Goal: Information Seeking & Learning: Learn about a topic

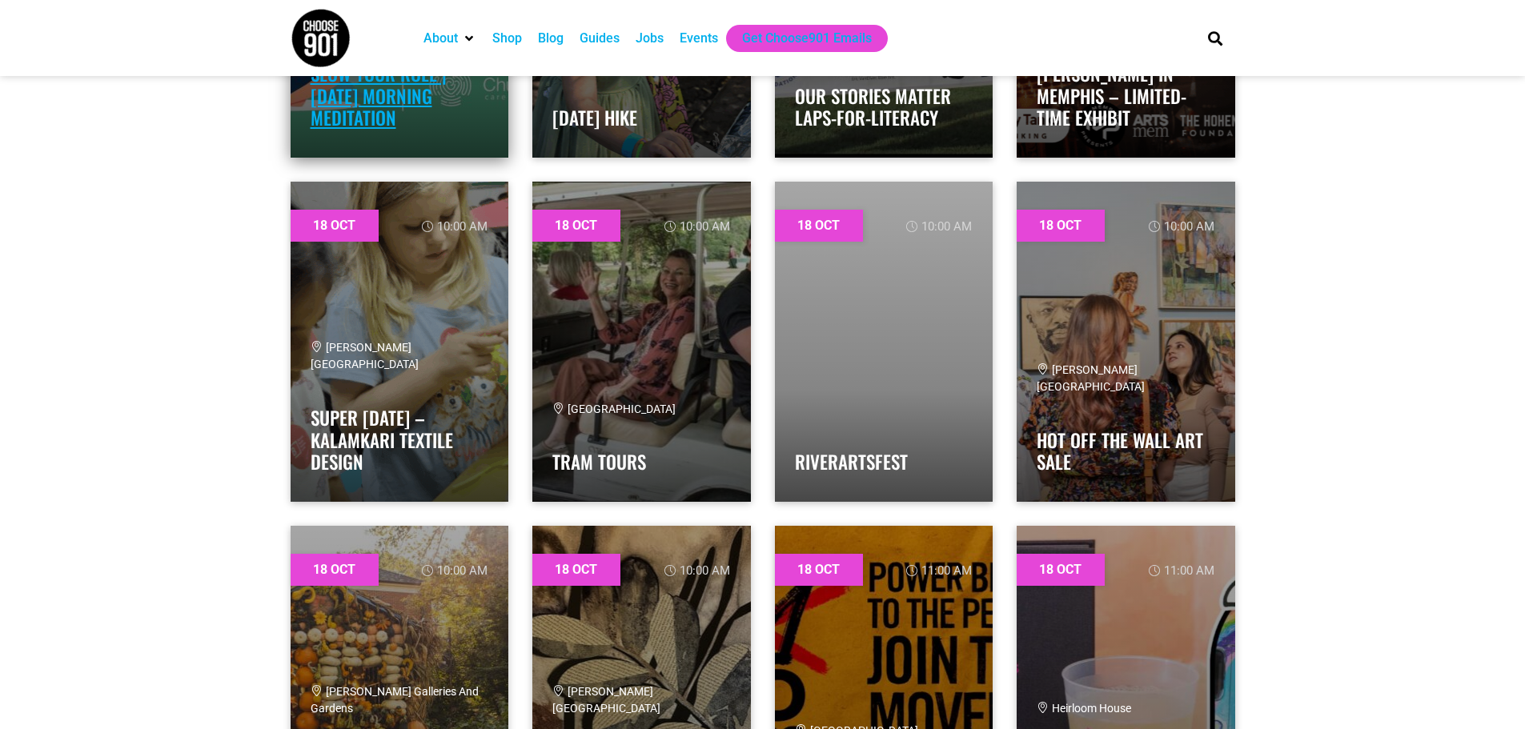
scroll to position [17373, 0]
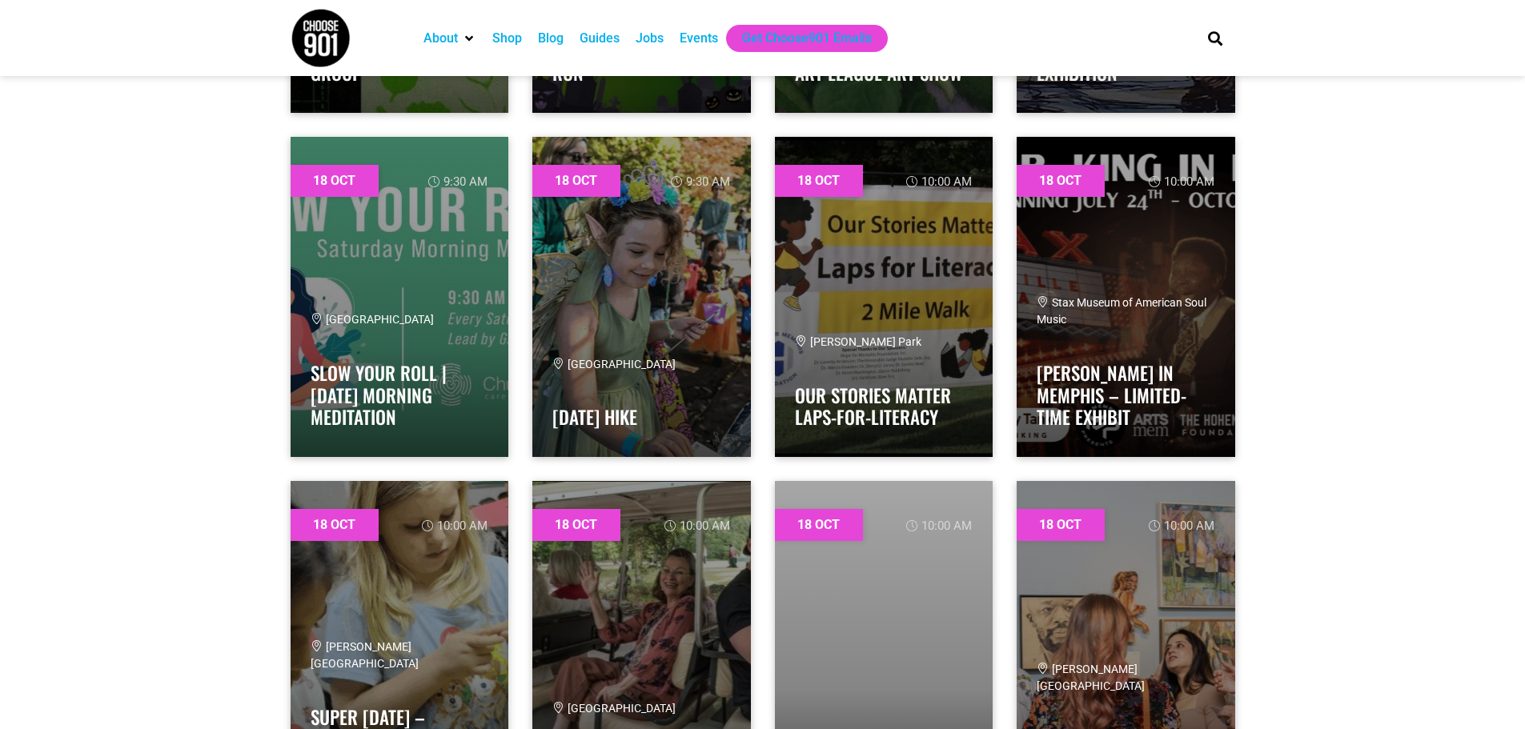
click at [697, 43] on div "Events" at bounding box center [699, 38] width 38 height 19
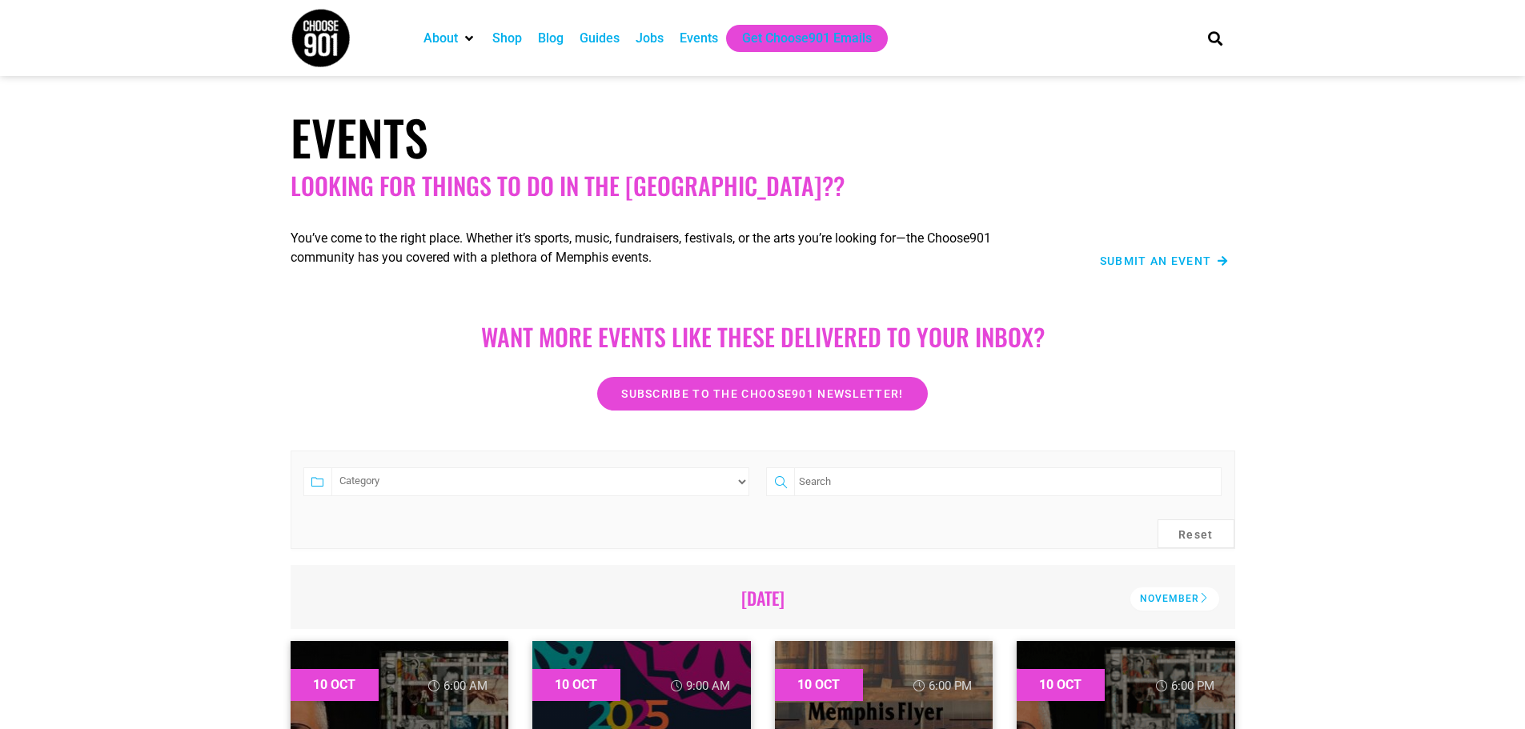
click at [728, 482] on select "Category Adults Only Career Comedy Education Family Family Friendly Festival Fi…" at bounding box center [540, 482] width 419 height 29
click at [652, 36] on div "Jobs" at bounding box center [650, 38] width 28 height 19
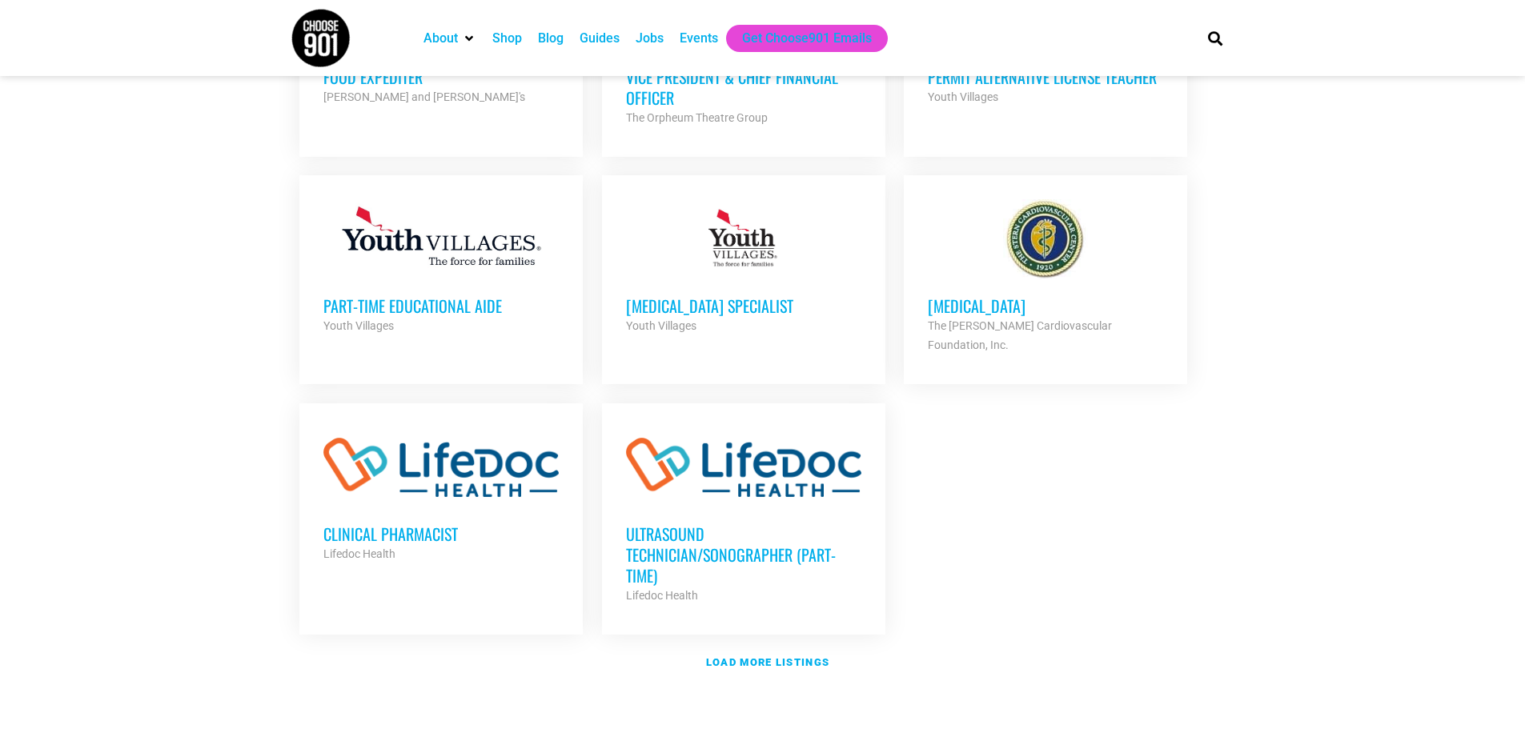
scroll to position [1761, 0]
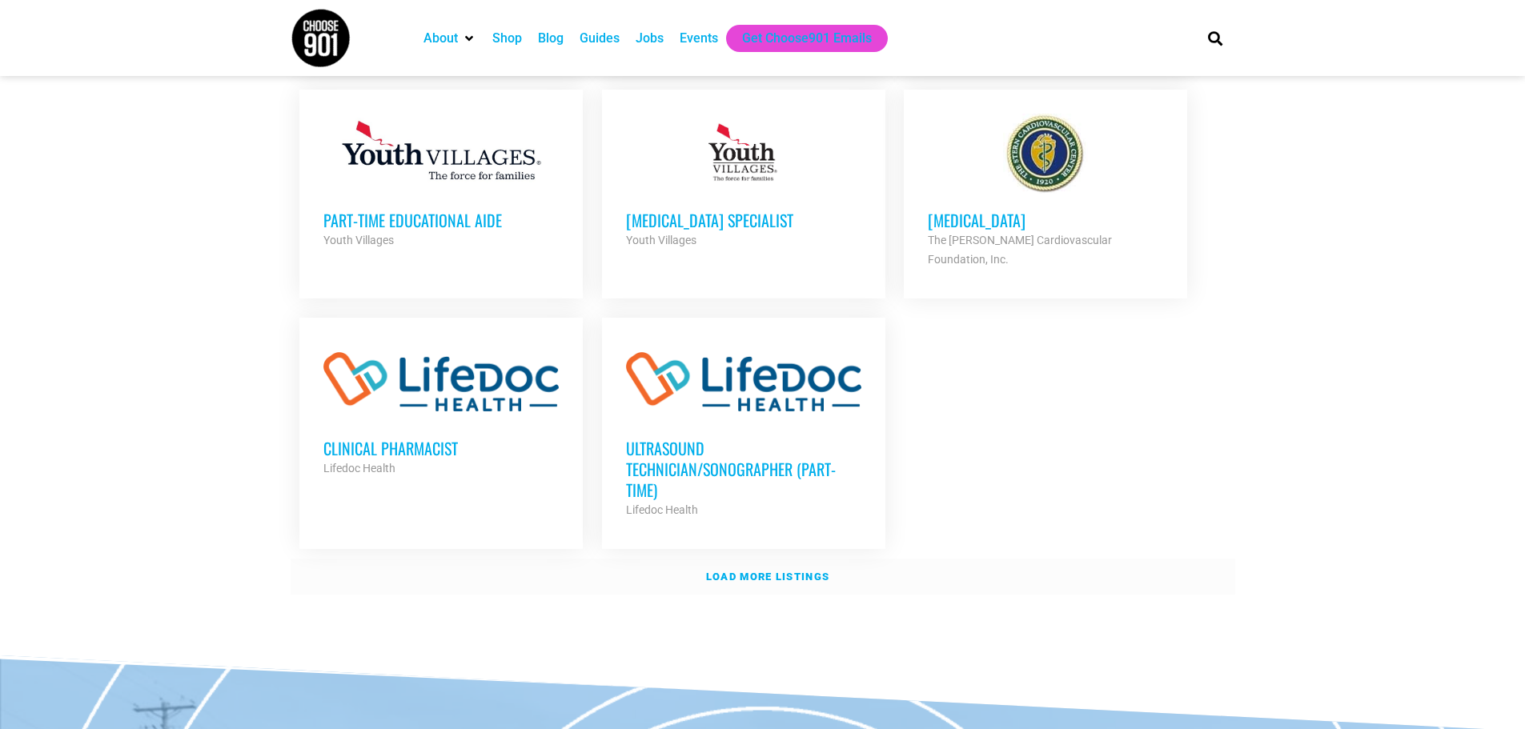
click at [782, 571] on strong "Load more listings" at bounding box center [767, 577] width 123 height 12
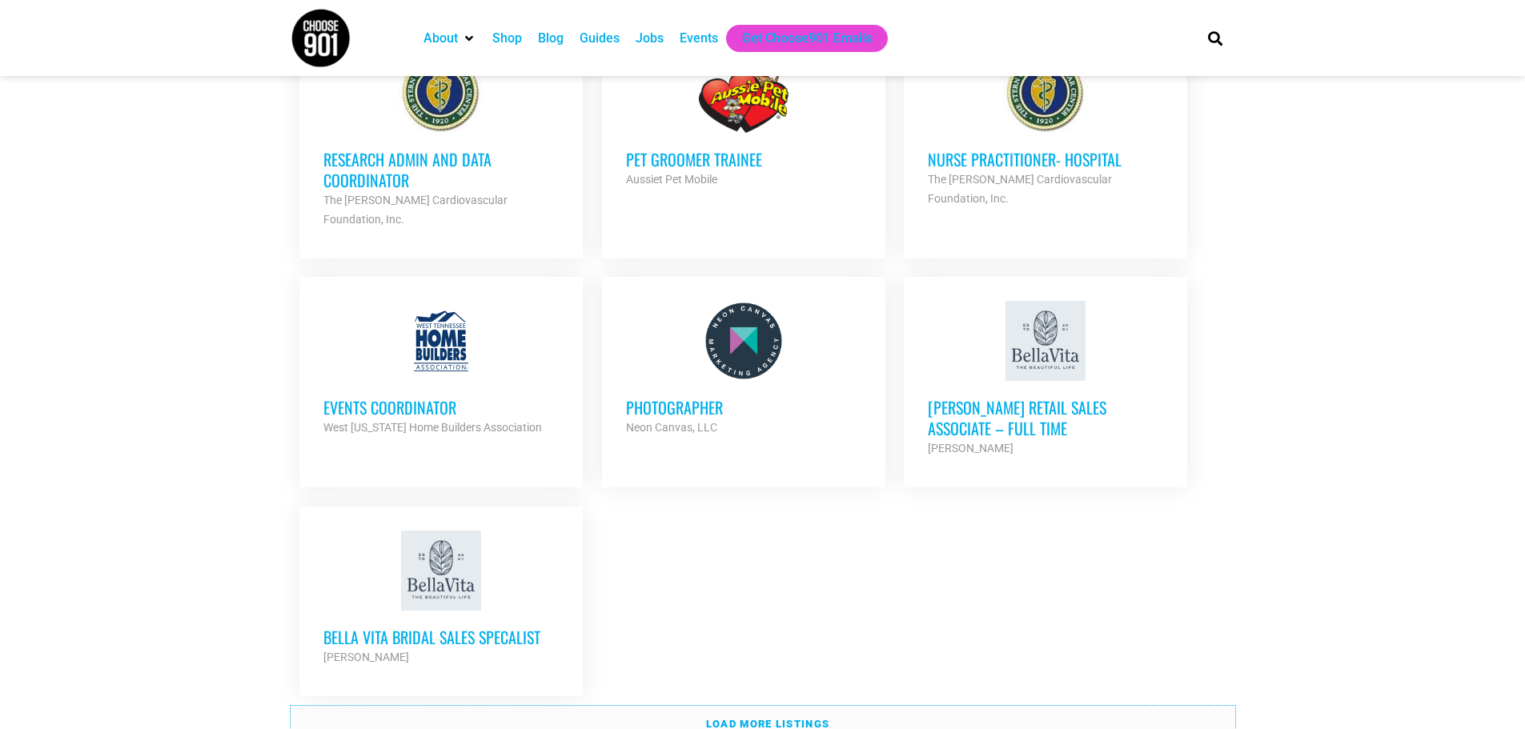
scroll to position [3202, 0]
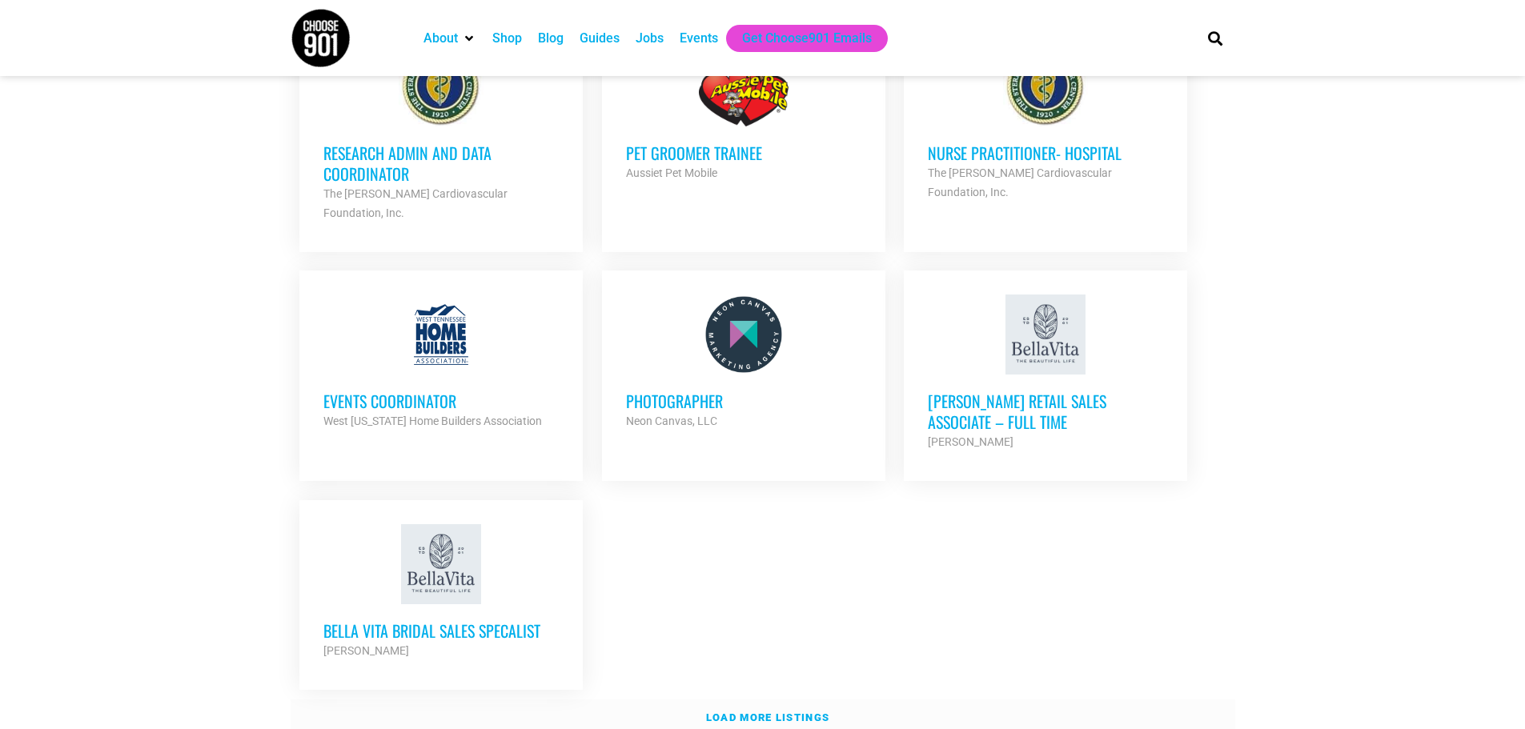
click at [805, 712] on strong "Load more listings" at bounding box center [767, 718] width 123 height 12
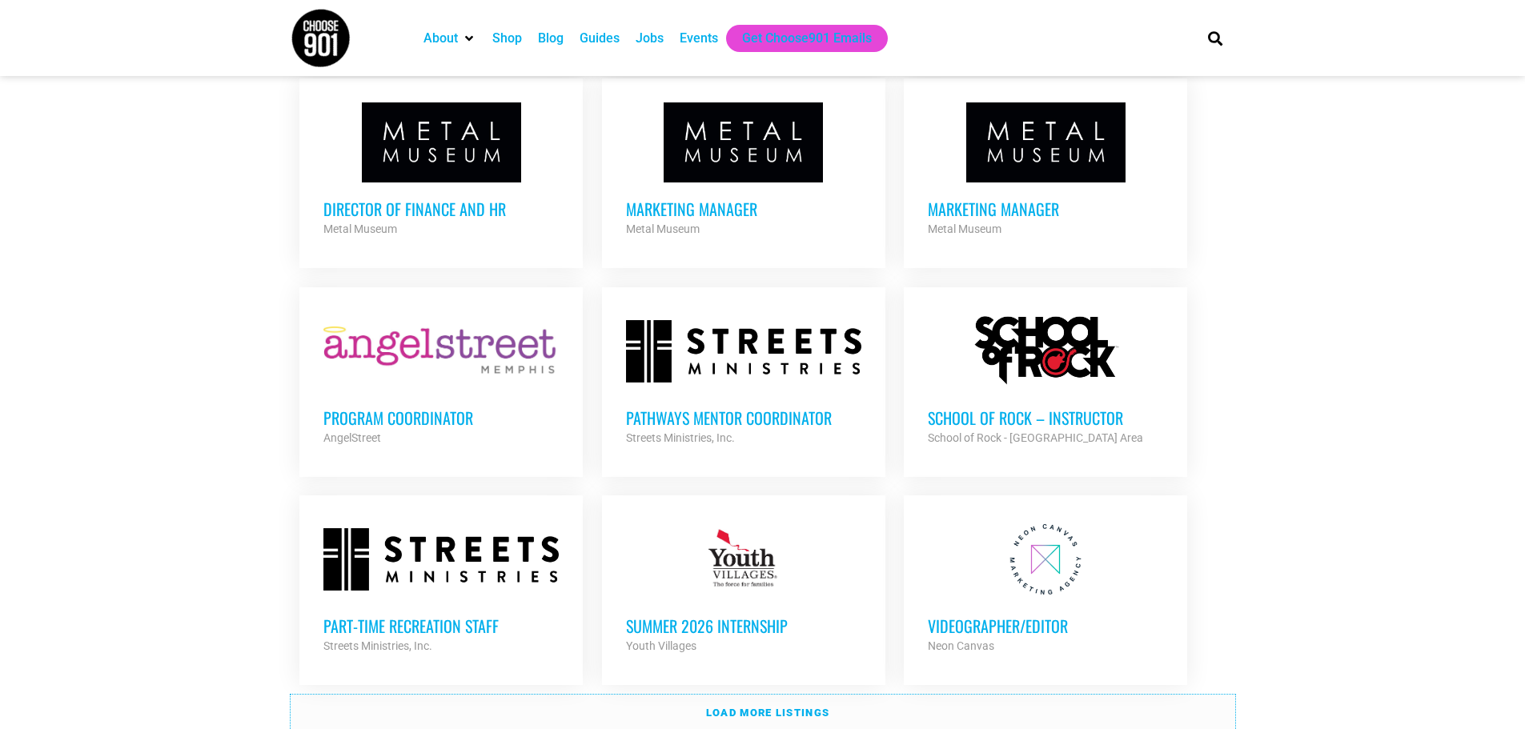
scroll to position [4563, 0]
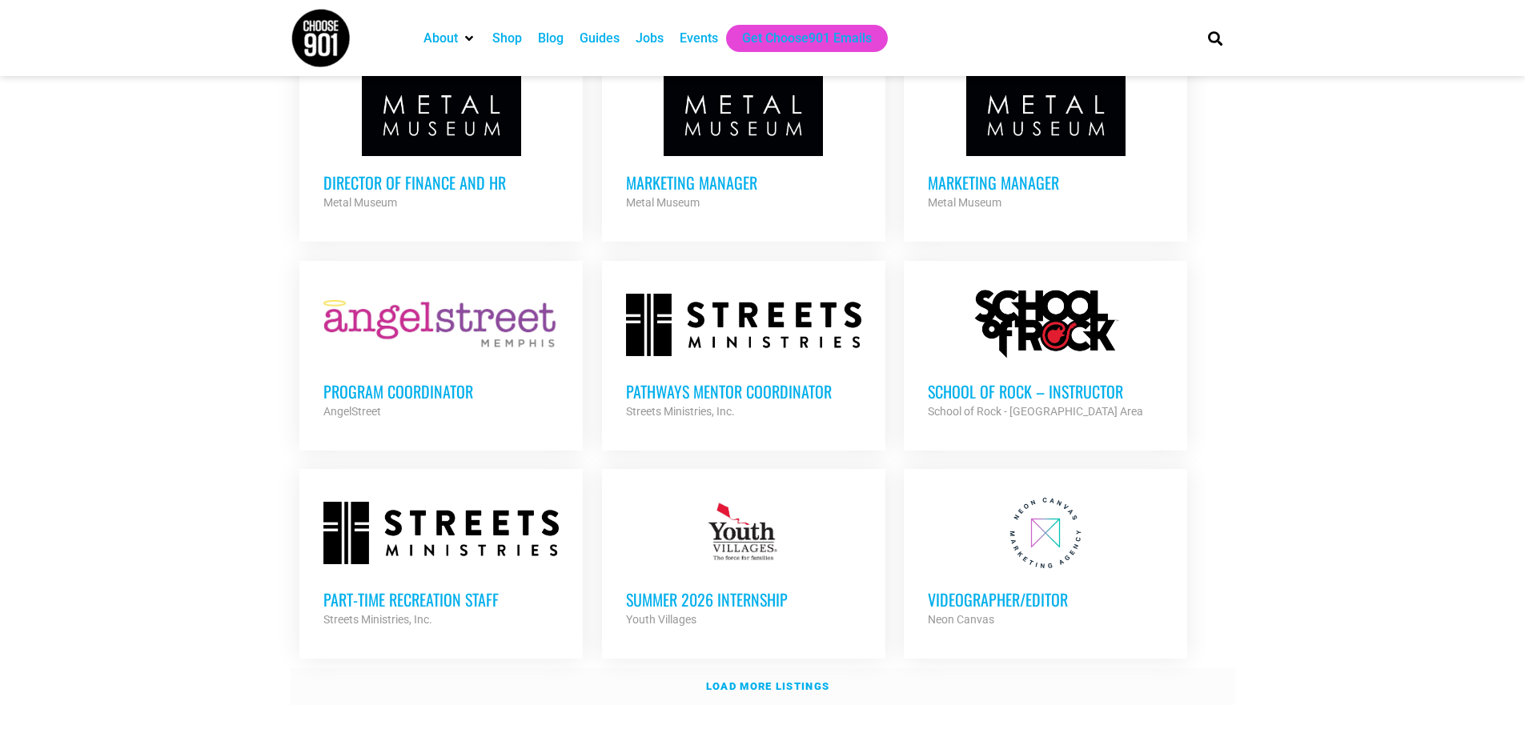
click at [770, 668] on link "Load more listings" at bounding box center [763, 686] width 945 height 37
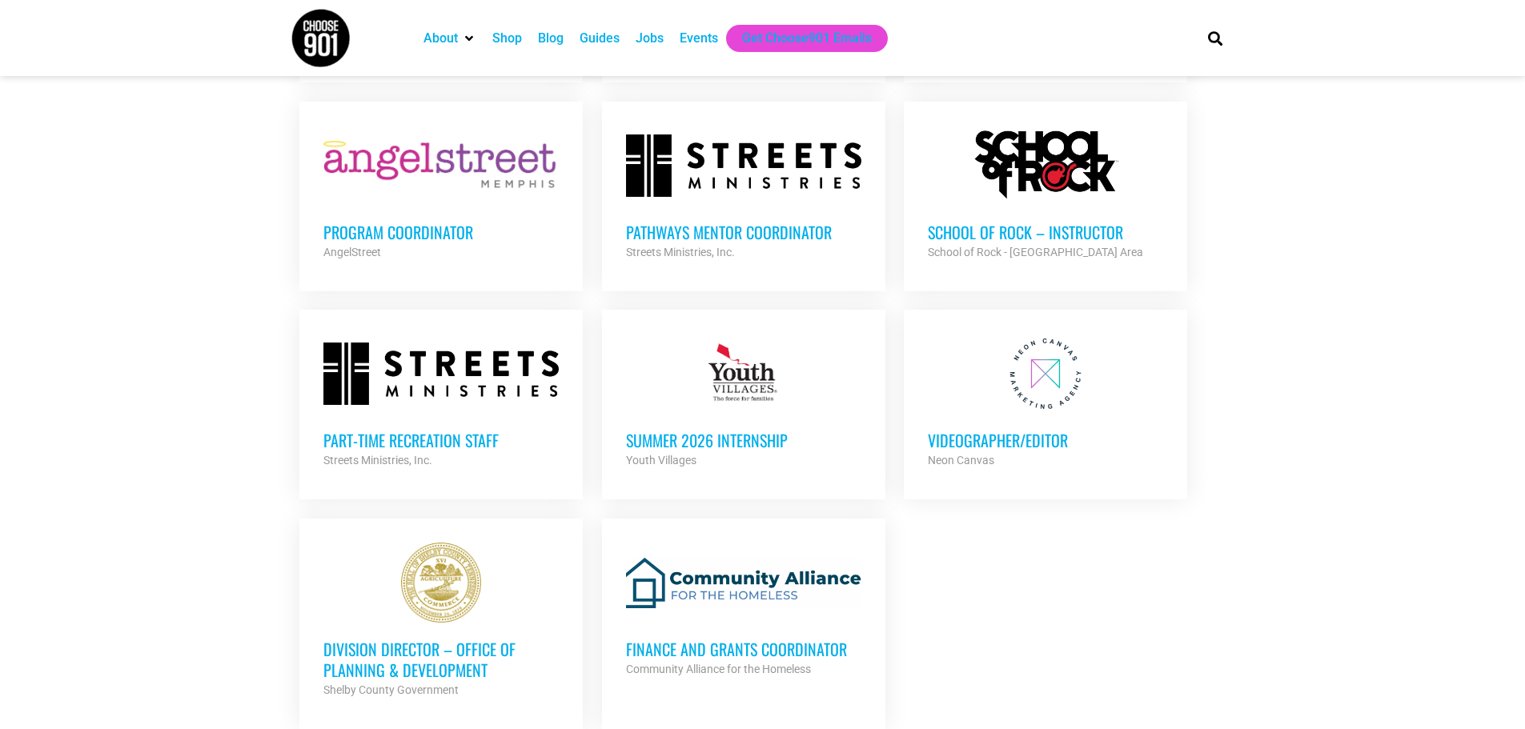
scroll to position [4723, 0]
click at [761, 429] on h3 "Summer 2026 Internship" at bounding box center [743, 439] width 235 height 21
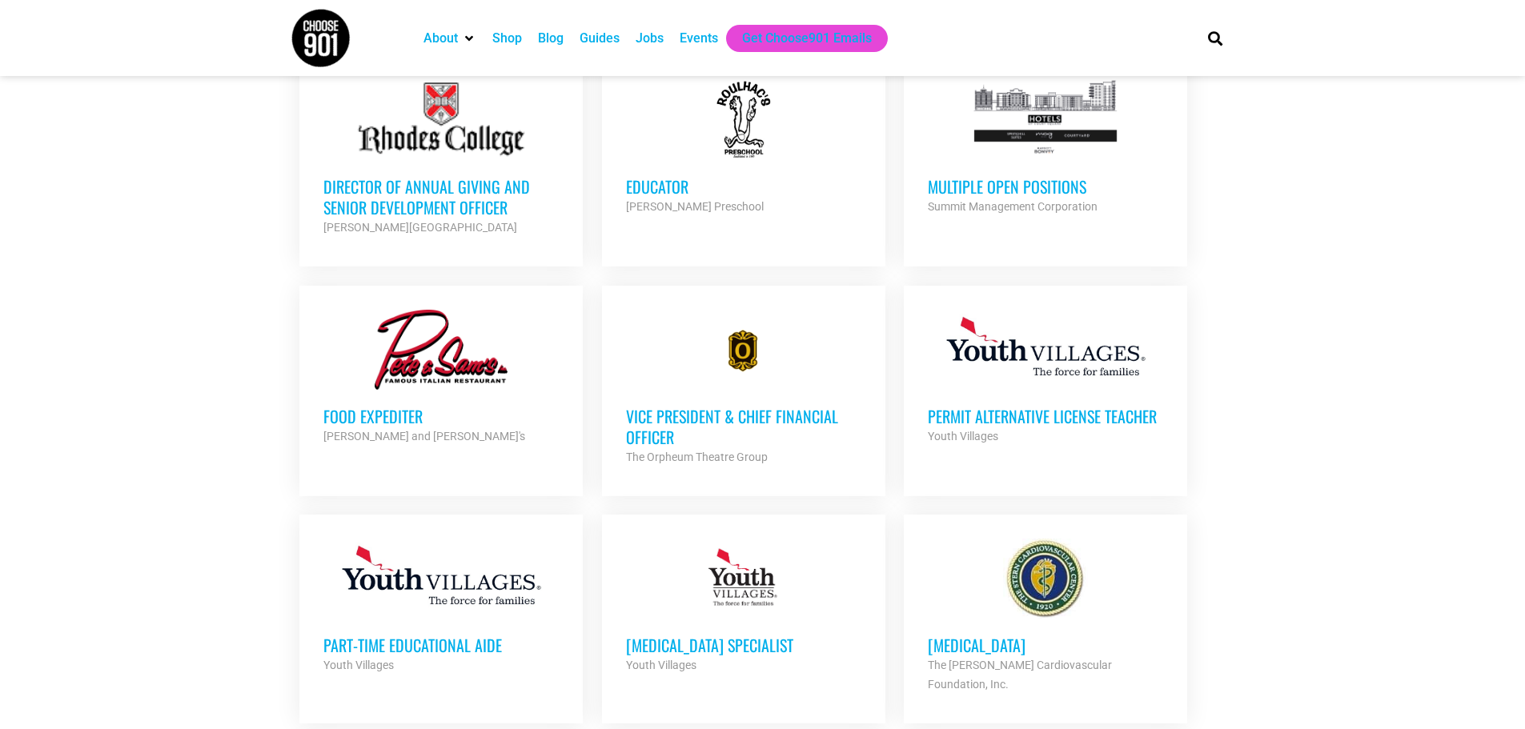
scroll to position [1342, 0]
